Goal: Download file/media

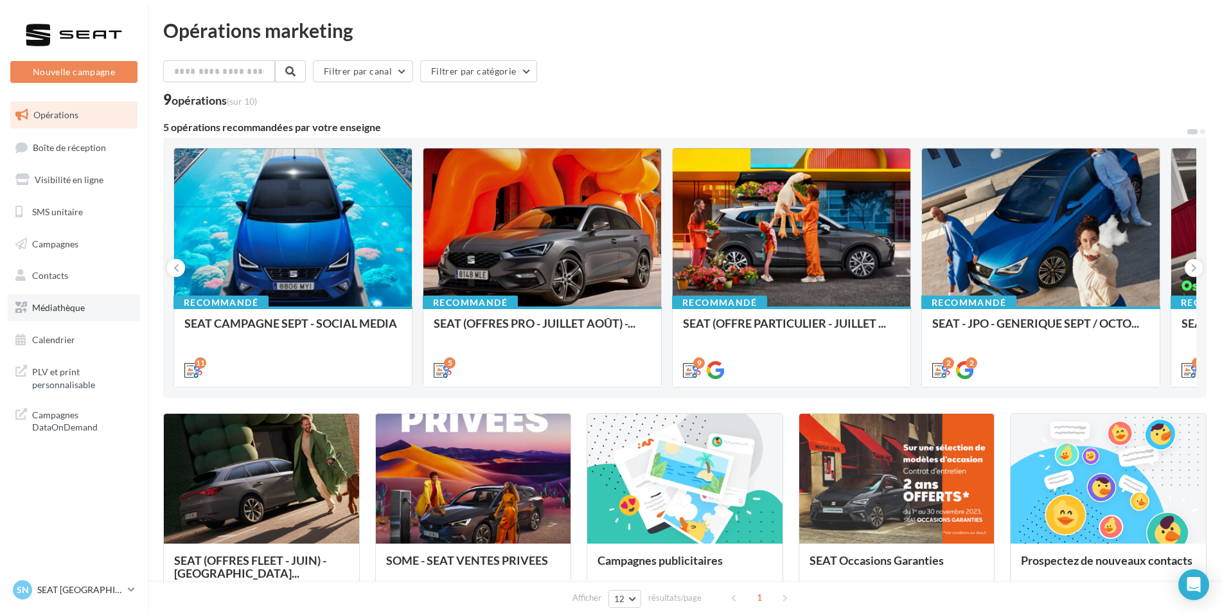
click at [67, 304] on span "Médiathèque" at bounding box center [58, 307] width 53 height 11
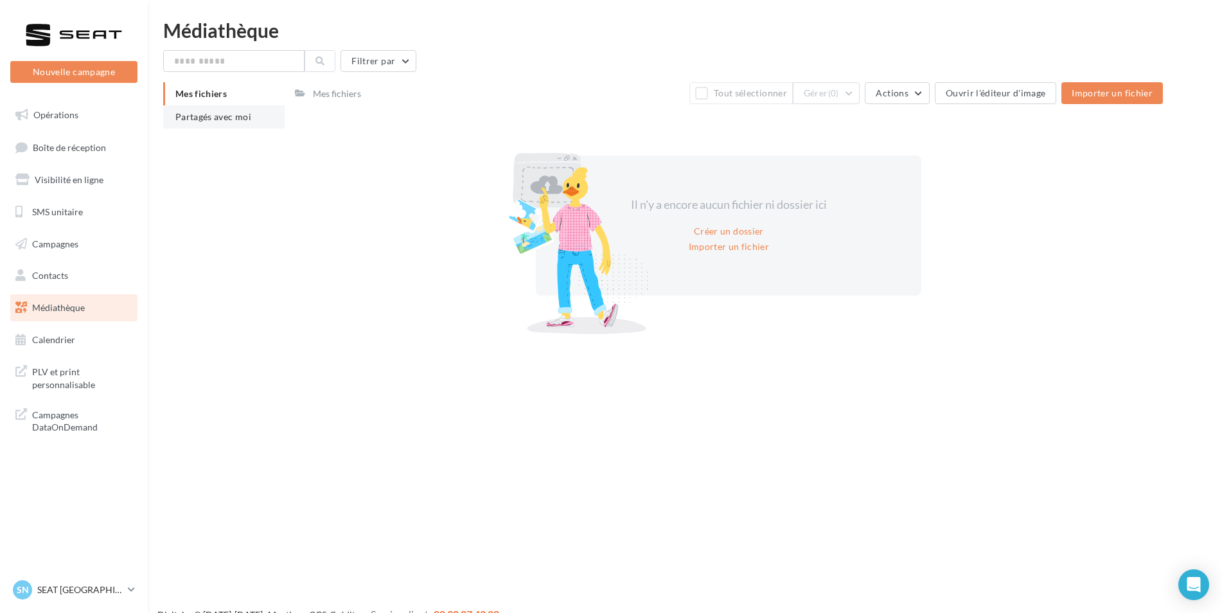
click at [217, 121] on span "Partagés avec moi" at bounding box center [213, 116] width 76 height 11
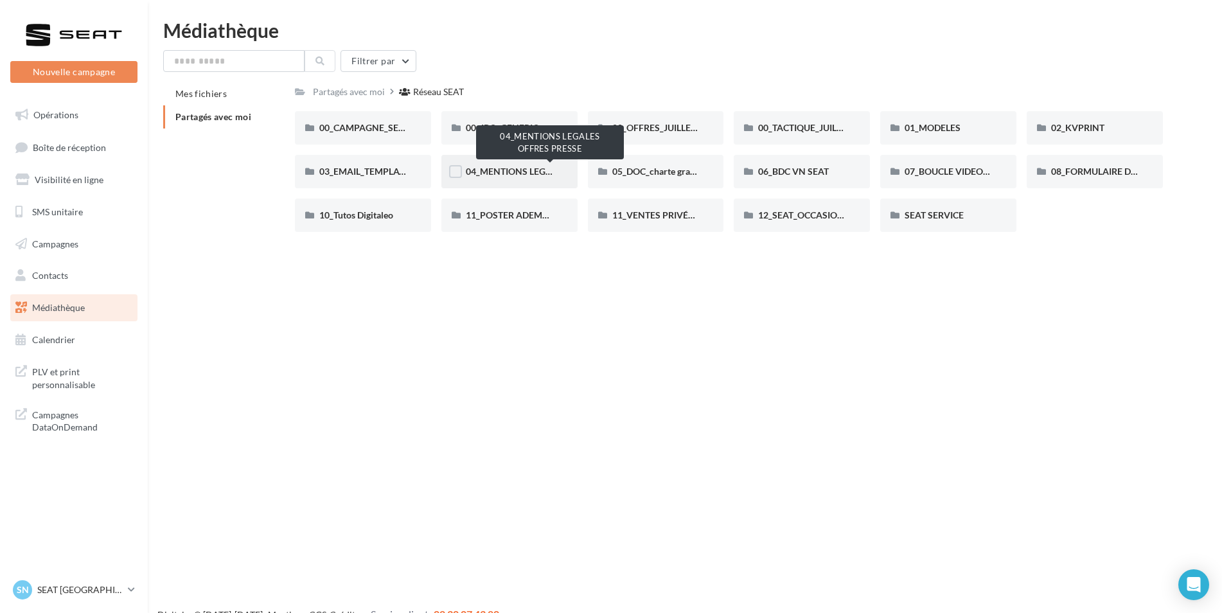
click at [520, 166] on span "04_MENTIONS LEGALES OFFRES PRESSE" at bounding box center [551, 171] width 170 height 11
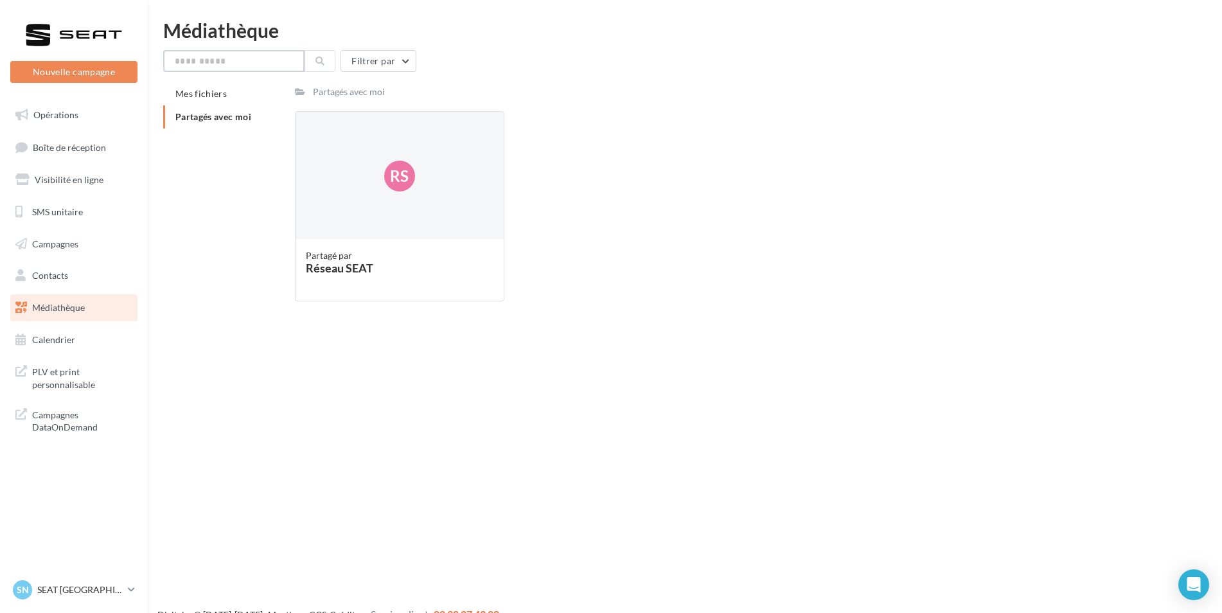
click at [235, 61] on input "text" at bounding box center [233, 61] width 141 height 22
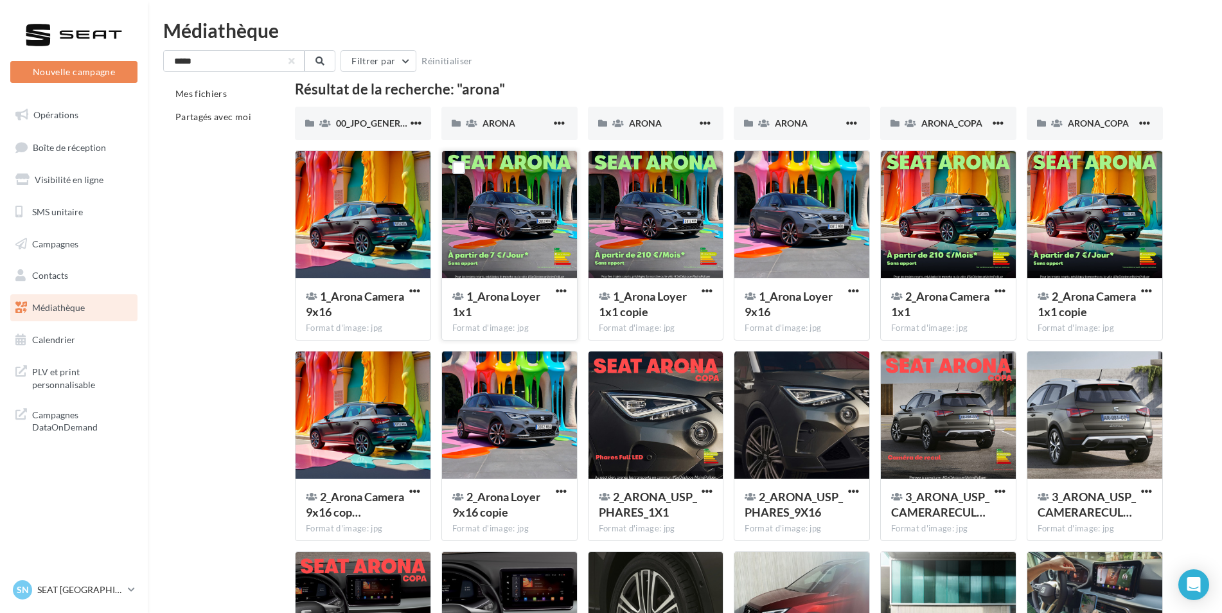
click at [545, 255] on div at bounding box center [509, 215] width 135 height 128
click at [556, 293] on span "button" at bounding box center [561, 290] width 11 height 11
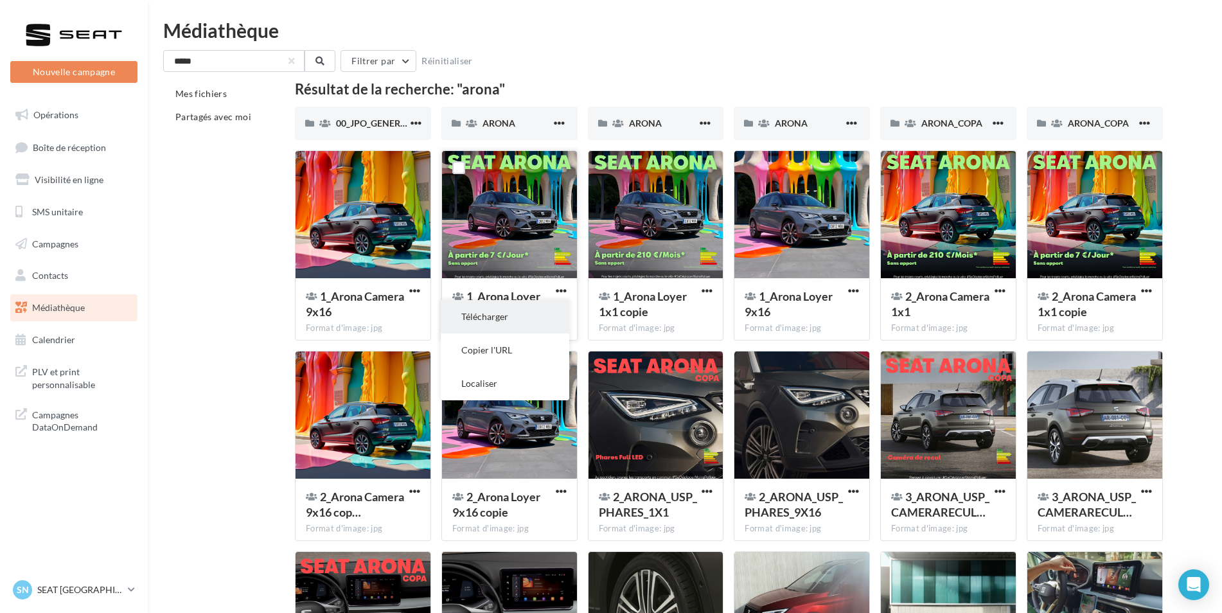
click at [520, 317] on button "Télécharger" at bounding box center [505, 316] width 128 height 33
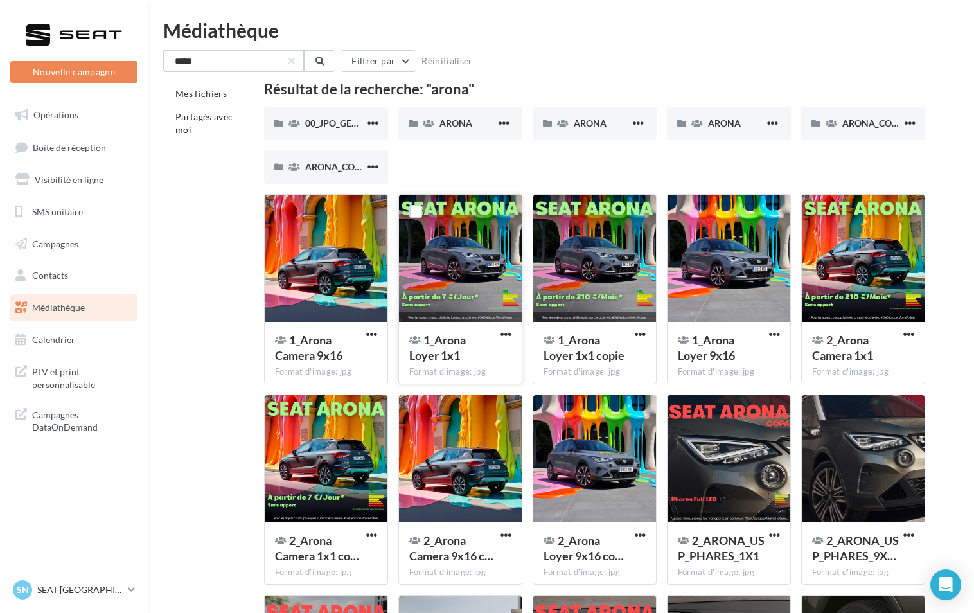
drag, startPoint x: 231, startPoint y: 63, endPoint x: 97, endPoint y: 56, distance: 133.8
click at [97, 56] on div "Nouvelle campagne Nouvelle campagne Opérations Boîte de réception Visibilité en…" at bounding box center [487, 436] width 974 height 830
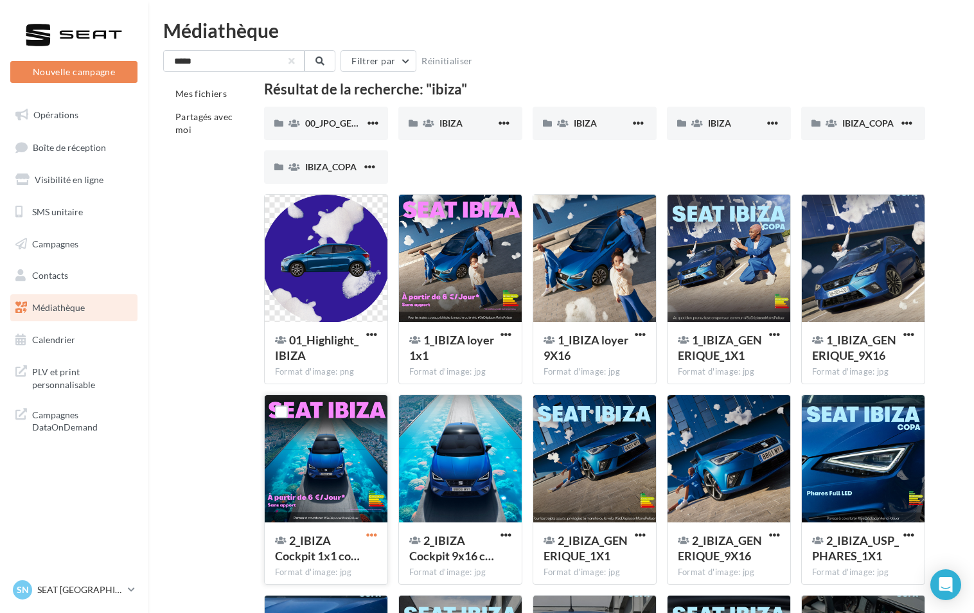
click at [375, 531] on span "button" at bounding box center [371, 534] width 11 height 11
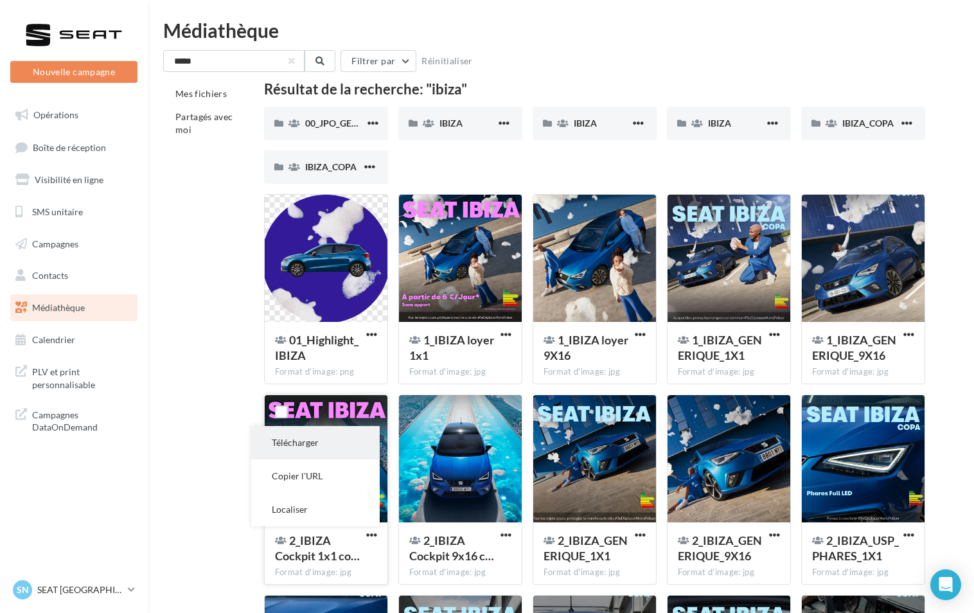
click at [323, 436] on button "Télécharger" at bounding box center [315, 442] width 128 height 33
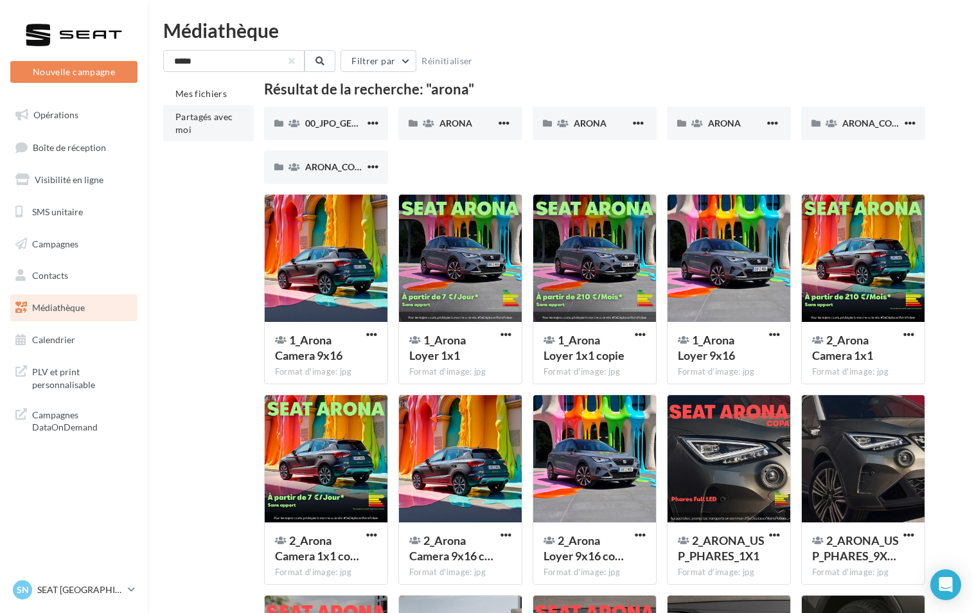
click at [213, 133] on li "Partagés avec moi" at bounding box center [208, 123] width 91 height 36
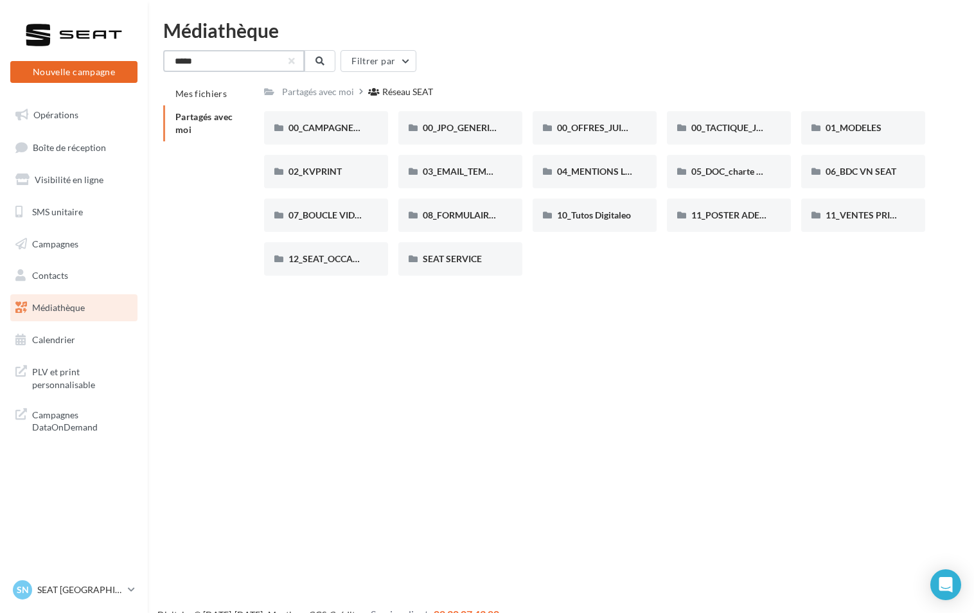
drag, startPoint x: 213, startPoint y: 62, endPoint x: 101, endPoint y: 72, distance: 112.2
click at [96, 64] on div "Nouvelle campagne Nouvelle campagne Opérations Boîte de réception Visibilité en…" at bounding box center [487, 327] width 974 height 613
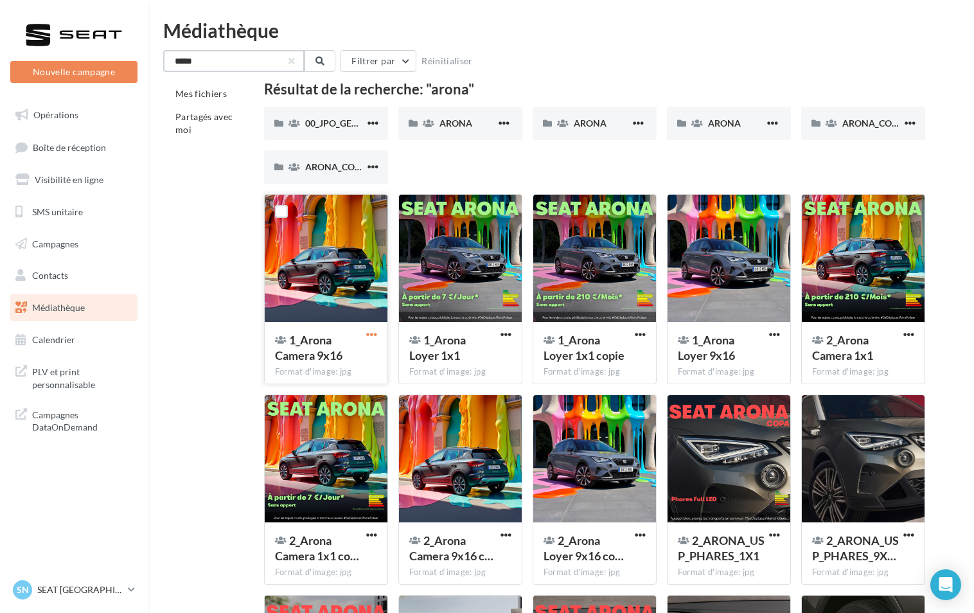
type input "*****"
click at [375, 337] on span "button" at bounding box center [371, 334] width 11 height 11
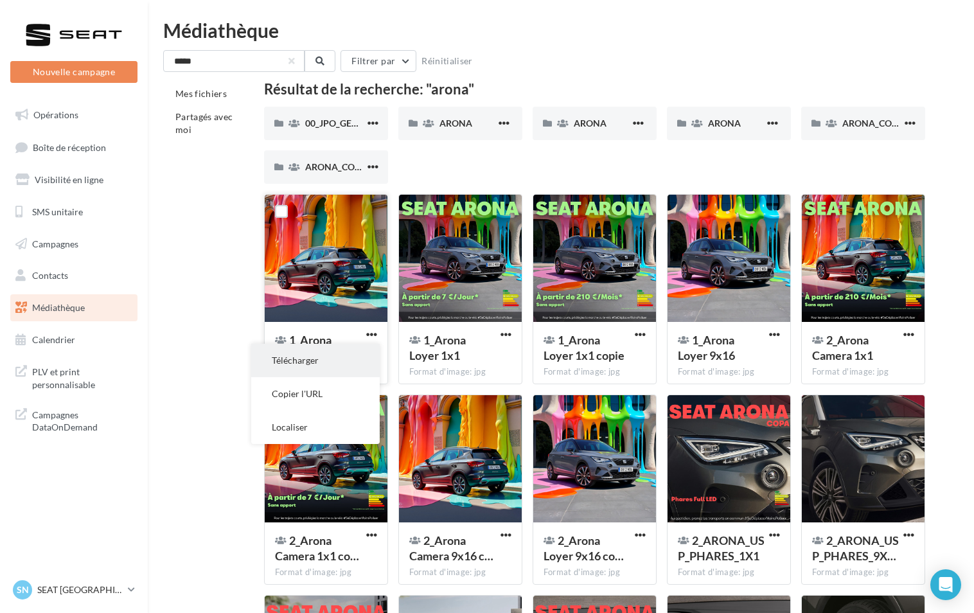
click at [333, 355] on button "Télécharger" at bounding box center [315, 360] width 128 height 33
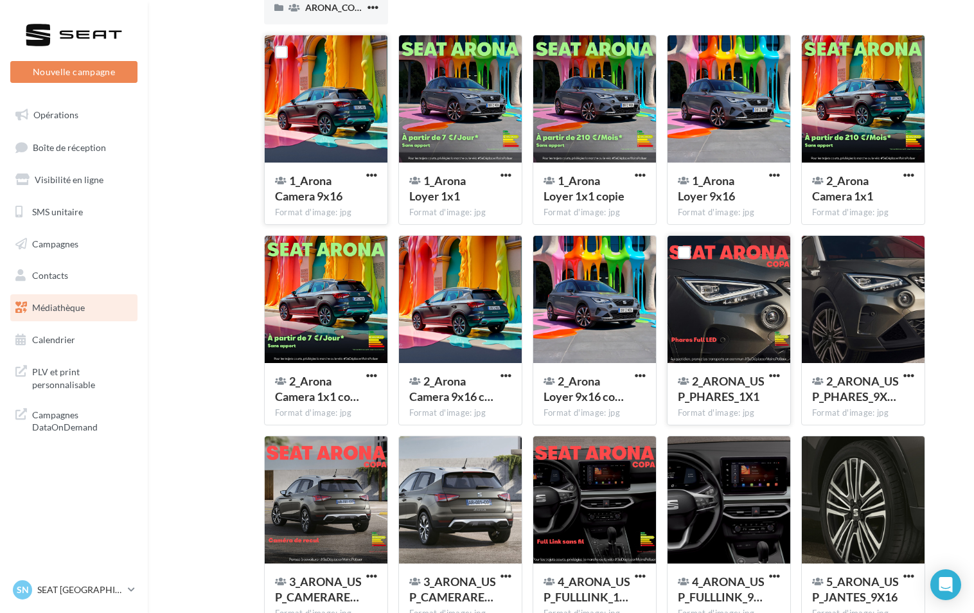
scroll to position [128, 0]
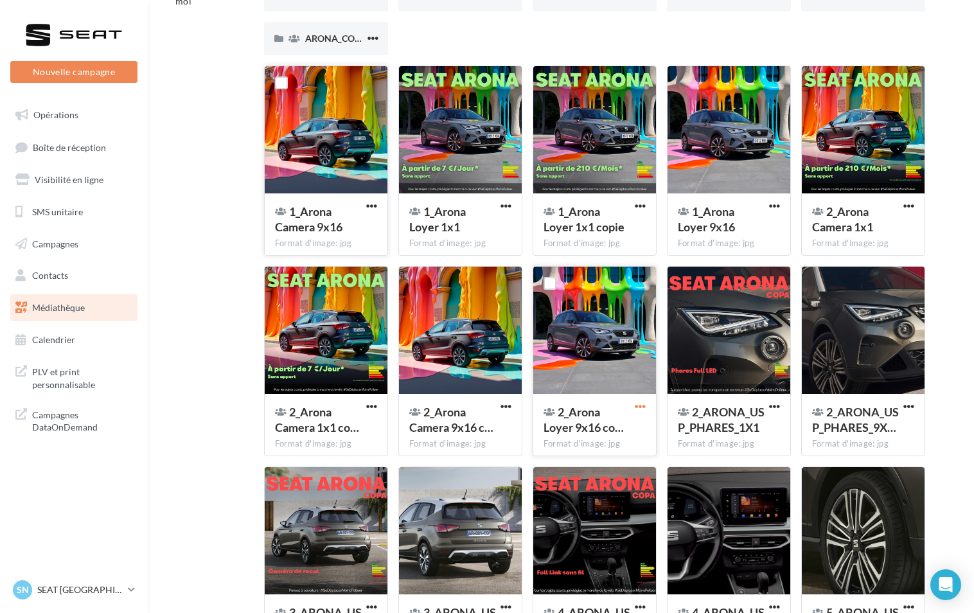
click at [639, 406] on span "button" at bounding box center [640, 406] width 11 height 11
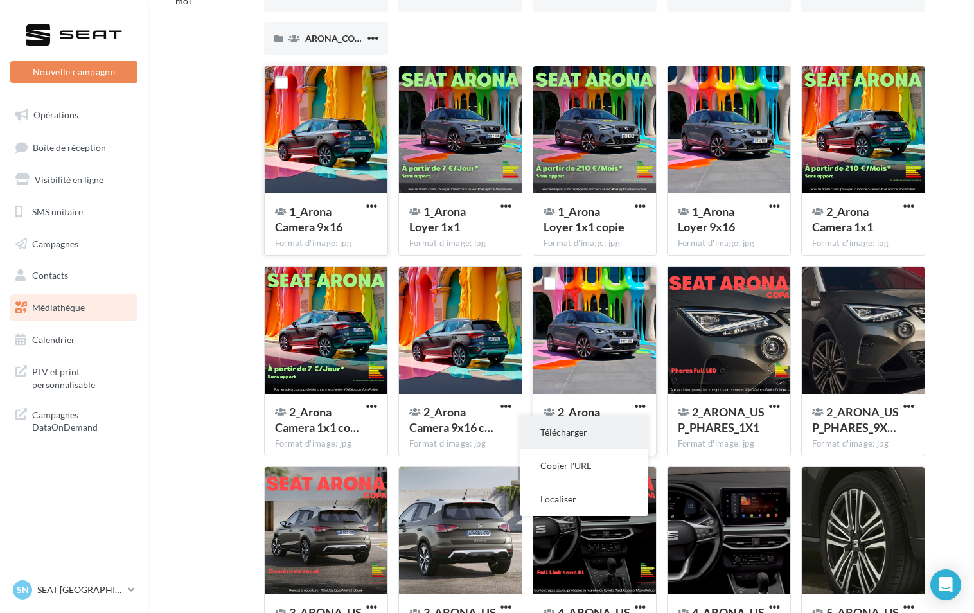
click at [577, 436] on button "Télécharger" at bounding box center [584, 432] width 128 height 33
